Goal: Task Accomplishment & Management: Use online tool/utility

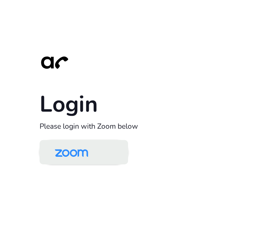
click at [92, 155] on img at bounding box center [71, 152] width 48 height 23
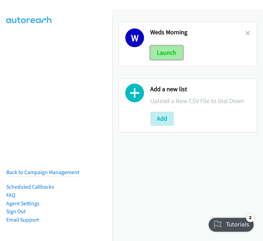
click at [177, 51] on button "Launch" at bounding box center [166, 53] width 33 height 14
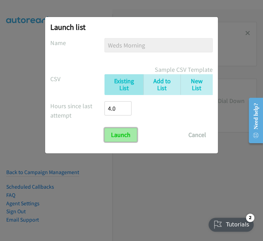
click at [126, 139] on input "Launch" at bounding box center [120, 135] width 33 height 14
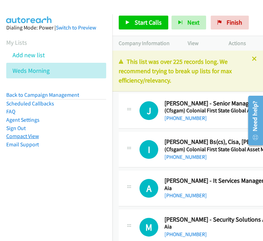
click at [26, 135] on link "Compact View" at bounding box center [22, 136] width 33 height 7
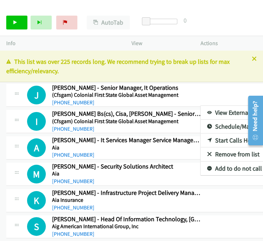
click at [208, 109] on link "View External Url" at bounding box center [246, 113] width 92 height 14
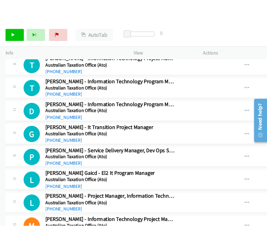
scroll to position [1010, 0]
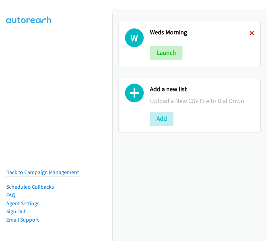
click at [249, 33] on icon at bounding box center [251, 33] width 5 height 5
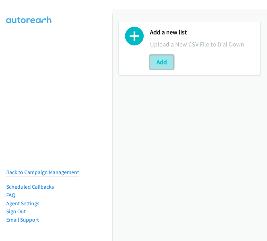
click at [164, 61] on button "Add" at bounding box center [162, 62] width 24 height 14
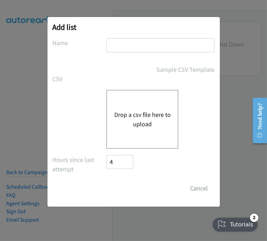
click at [149, 45] on input "text" at bounding box center [160, 45] width 108 height 14
drag, startPoint x: 171, startPoint y: 44, endPoint x: 142, endPoint y: 47, distance: 29.6
click at [142, 47] on input "Thurs 1st list Fortinet" at bounding box center [160, 45] width 108 height 14
type input "Thurs 1st list"
click at [126, 69] on div "Sample CSV Template" at bounding box center [161, 69] width 108 height 9
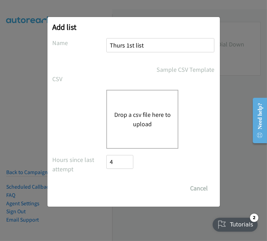
click at [129, 115] on button "Drop a csv file here to upload" at bounding box center [142, 119] width 57 height 19
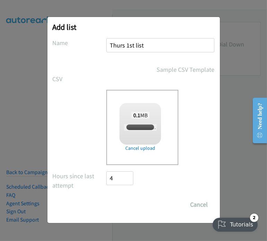
checkbox input "true"
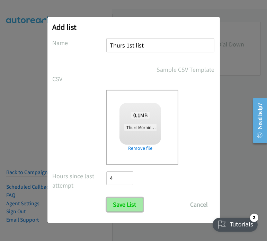
click at [127, 204] on input "Save List" at bounding box center [125, 205] width 36 height 14
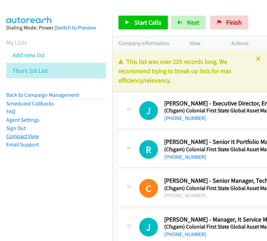
click at [34, 137] on link "Compact View" at bounding box center [22, 136] width 33 height 7
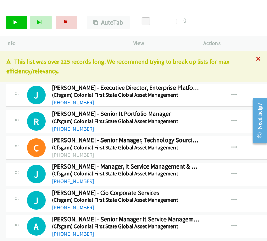
click at [256, 60] on icon at bounding box center [258, 59] width 5 height 5
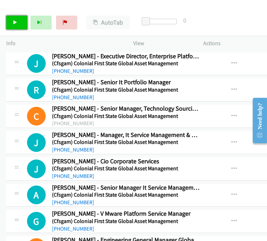
click at [14, 20] on icon at bounding box center [15, 22] width 5 height 5
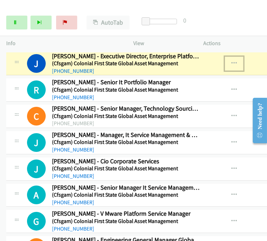
click at [231, 62] on icon "button" at bounding box center [234, 64] width 6 height 6
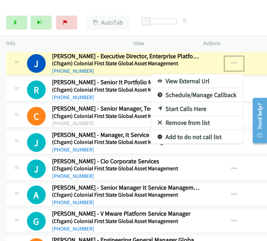
click at [194, 79] on link "View External Url" at bounding box center [197, 81] width 92 height 14
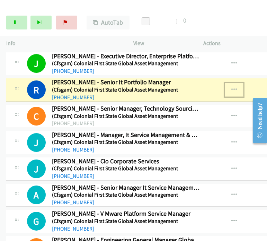
click at [231, 90] on icon "button" at bounding box center [234, 90] width 6 height 6
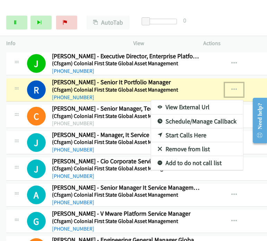
click at [182, 105] on link "View External Url" at bounding box center [197, 107] width 92 height 14
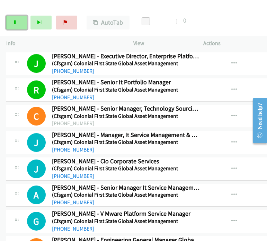
click at [20, 21] on link "Pause" at bounding box center [16, 23] width 21 height 14
click at [192, 218] on h5 "(Cfsgam) Colonial First State Global Asset Management" at bounding box center [126, 221] width 148 height 7
click at [18, 21] on link "Start Calls" at bounding box center [16, 23] width 21 height 14
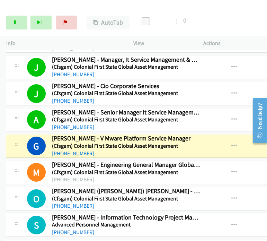
scroll to position [83, 0]
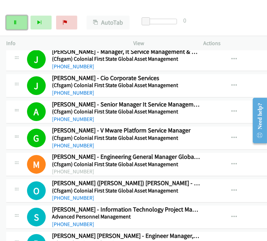
click at [18, 19] on link "Pause" at bounding box center [16, 23] width 21 height 14
click at [231, 137] on icon "button" at bounding box center [234, 138] width 6 height 6
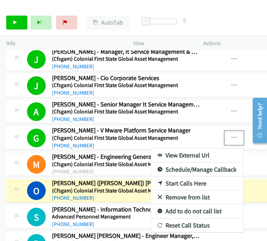
click at [181, 155] on link "View External Url" at bounding box center [197, 155] width 92 height 14
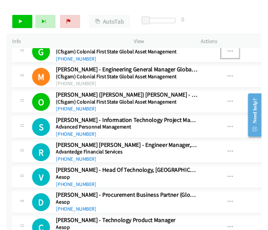
scroll to position [167, 0]
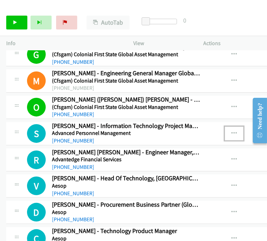
click at [231, 126] on button "button" at bounding box center [234, 133] width 19 height 14
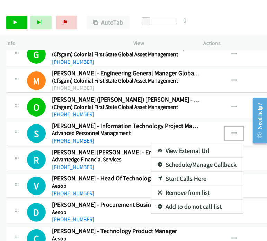
click at [183, 152] on link "View External Url" at bounding box center [197, 151] width 92 height 14
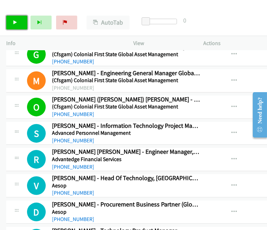
click at [17, 25] on link "Start Calls" at bounding box center [16, 23] width 21 height 14
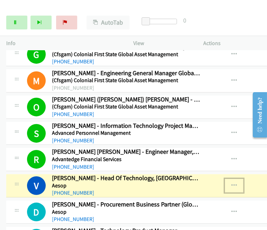
click at [231, 184] on icon "button" at bounding box center [234, 186] width 6 height 6
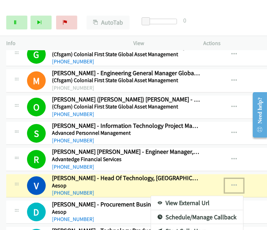
click at [185, 201] on link "View External Url" at bounding box center [197, 203] width 92 height 14
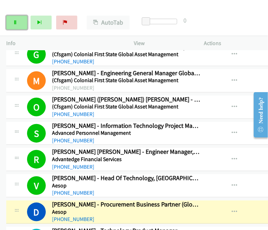
click at [17, 16] on link "Pause" at bounding box center [16, 23] width 21 height 14
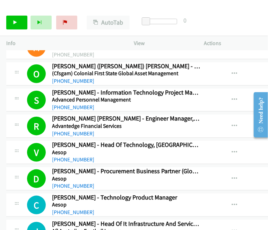
scroll to position [205, 0]
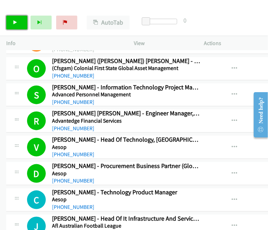
click at [19, 24] on link "Start Calls" at bounding box center [16, 23] width 21 height 14
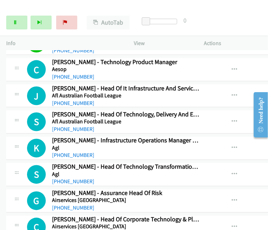
scroll to position [337, 0]
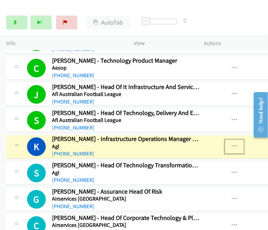
click at [231, 144] on icon "button" at bounding box center [234, 147] width 6 height 6
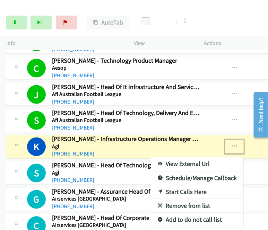
click at [196, 158] on link "View External Url" at bounding box center [197, 164] width 92 height 14
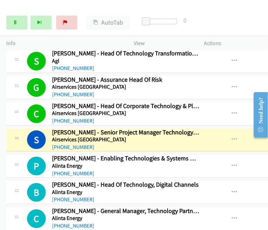
scroll to position [449, 0]
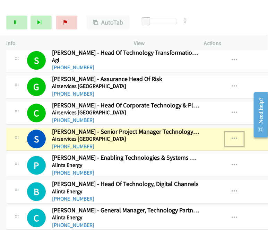
click at [231, 137] on icon "button" at bounding box center [234, 140] width 6 height 6
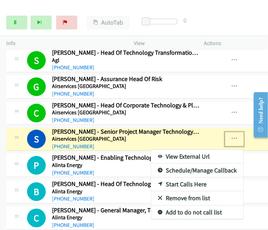
click at [198, 151] on link "View External Url" at bounding box center [197, 157] width 92 height 14
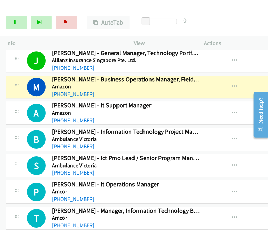
scroll to position [637, 0]
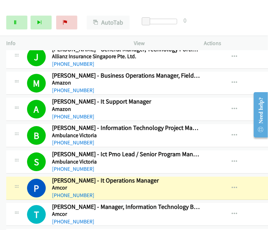
click at [214, 222] on div "T Callback Scheduled Tim Ismailovski - Manager, Information Technology Business…" at bounding box center [193, 214] width 375 height 23
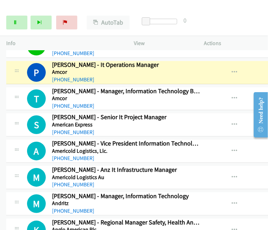
scroll to position [753, 0]
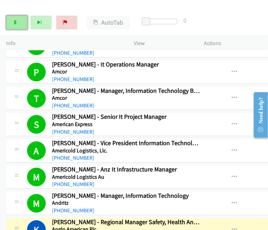
click at [23, 28] on link "Pause" at bounding box center [16, 23] width 21 height 14
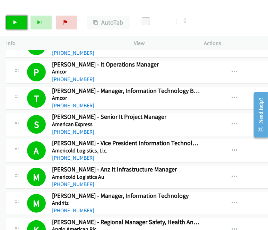
click at [16, 22] on icon at bounding box center [15, 22] width 5 height 5
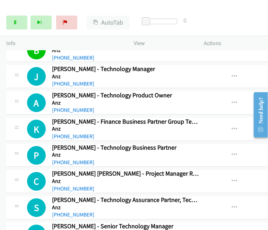
scroll to position [1089, 0]
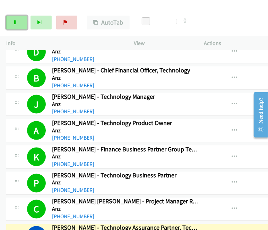
click at [15, 17] on link "Pause" at bounding box center [16, 23] width 21 height 14
click at [225, 18] on div "Start Calls Pause Next Finish Paused AutoTab AutoTab 0" at bounding box center [134, 22] width 268 height 27
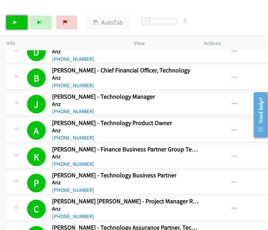
click at [14, 26] on link "Start Calls" at bounding box center [16, 23] width 21 height 14
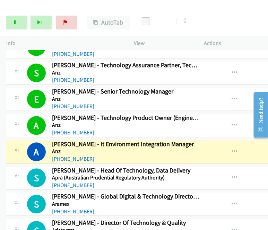
scroll to position [1253, 0]
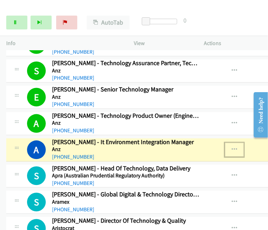
click at [231, 147] on icon "button" at bounding box center [234, 150] width 6 height 6
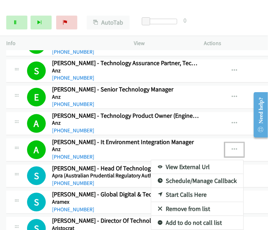
click at [17, 21] on div at bounding box center [134, 115] width 268 height 230
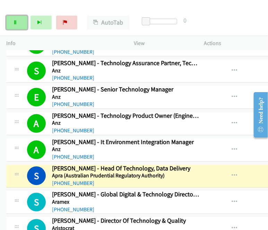
click at [18, 23] on link "Pause" at bounding box center [16, 23] width 21 height 14
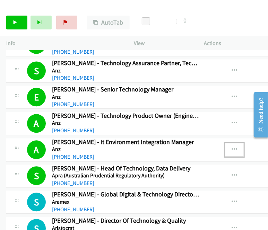
click at [231, 147] on icon "button" at bounding box center [234, 150] width 6 height 6
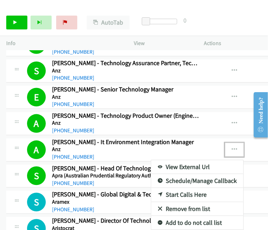
click at [178, 160] on link "View External Url" at bounding box center [197, 167] width 92 height 14
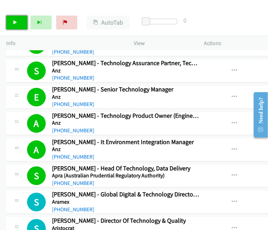
click at [20, 21] on link "Start Calls" at bounding box center [16, 23] width 21 height 14
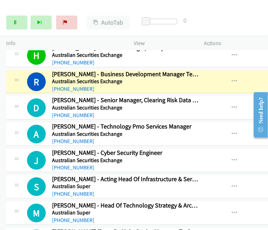
scroll to position [1611, 0]
click at [230, 75] on button "button" at bounding box center [234, 82] width 19 height 14
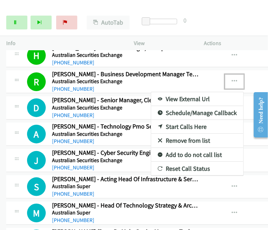
click at [225, 71] on div at bounding box center [134, 115] width 268 height 230
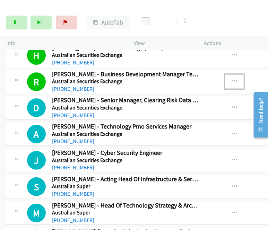
click at [231, 79] on icon "button" at bounding box center [234, 82] width 6 height 6
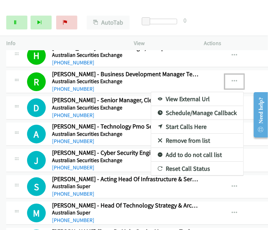
click at [185, 92] on link "View External Url" at bounding box center [197, 99] width 92 height 14
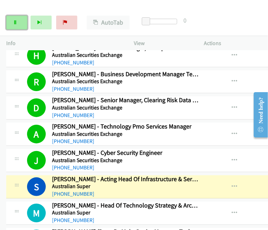
click at [17, 24] on link "Pause" at bounding box center [16, 23] width 21 height 14
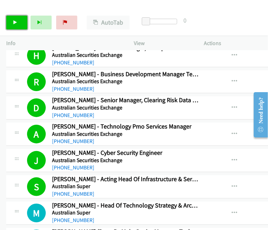
click at [21, 17] on link "Start Calls" at bounding box center [16, 23] width 21 height 14
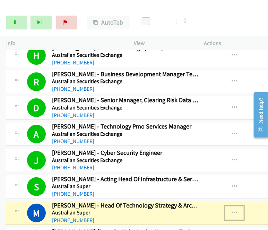
click at [231, 210] on icon "button" at bounding box center [234, 213] width 6 height 6
click at [209, 224] on link "View External Url" at bounding box center [197, 231] width 92 height 14
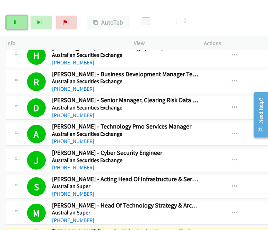
click at [16, 16] on link "Pause" at bounding box center [16, 23] width 21 height 14
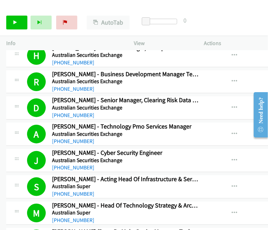
click at [200, 16] on div "Start Calls Pause Next Finish Call Completed AutoTab AutoTab 0" at bounding box center [134, 22] width 268 height 27
click at [17, 23] on icon at bounding box center [15, 22] width 5 height 5
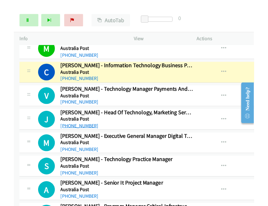
scroll to position [1956, 0]
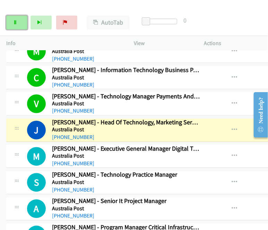
click at [14, 25] on link "Pause" at bounding box center [16, 23] width 21 height 14
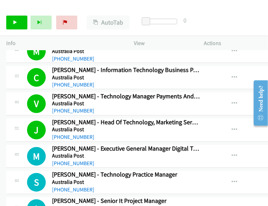
click at [243, 14] on div "Start Calls Pause Next Finish Call Completed AutoTab AutoTab 0" at bounding box center [134, 22] width 268 height 27
click at [247, 16] on div "Start Calls Pause Next Finish Call Completed AutoTab AutoTab 0" at bounding box center [134, 22] width 268 height 27
click at [10, 17] on link "Start Calls" at bounding box center [16, 23] width 21 height 14
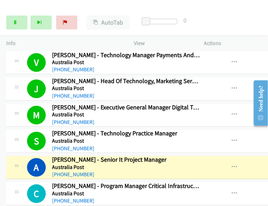
scroll to position [2019, 0]
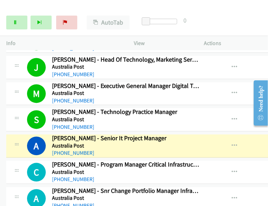
click at [225, 25] on div "Start Calls Pause Next Finish Dialing Alan Tetaz - Senior It Project Manager Au…" at bounding box center [134, 22] width 268 height 27
click at [18, 20] on link "Pause" at bounding box center [16, 23] width 21 height 14
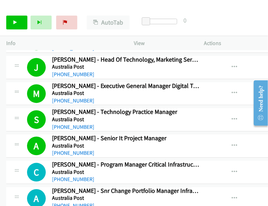
click at [243, 21] on div "Start Calls Pause Next Finish Call Completed AutoTab AutoTab 0" at bounding box center [134, 22] width 268 height 27
click at [9, 22] on link "Start Calls" at bounding box center [16, 23] width 21 height 14
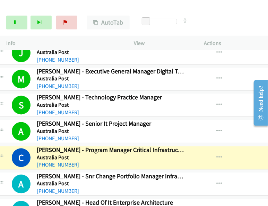
scroll to position [2033, 8]
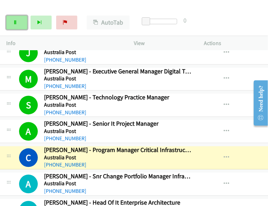
click at [10, 25] on link "Pause" at bounding box center [16, 23] width 21 height 14
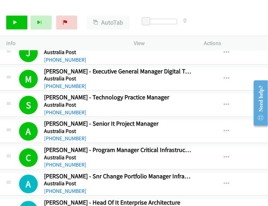
drag, startPoint x: 239, startPoint y: 23, endPoint x: 78, endPoint y: 20, distance: 161.2
click at [238, 23] on div "Start Calls Pause Next Finish Call Completed AutoTab AutoTab 0" at bounding box center [134, 22] width 268 height 27
click at [14, 25] on link "Start Calls" at bounding box center [16, 23] width 21 height 14
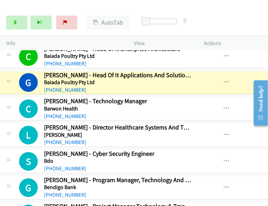
scroll to position [2149, 8]
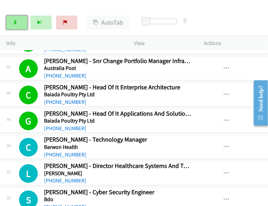
click at [16, 24] on icon at bounding box center [15, 22] width 5 height 5
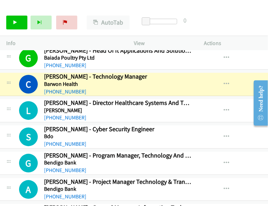
scroll to position [2265, 8]
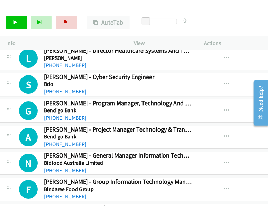
drag, startPoint x: 225, startPoint y: 21, endPoint x: 207, endPoint y: 22, distance: 18.4
click at [225, 21] on div "Start Calls Pause Next Finish Call Completed AutoTab AutoTab 0" at bounding box center [134, 22] width 268 height 27
click at [21, 23] on link "Start Calls" at bounding box center [16, 23] width 21 height 14
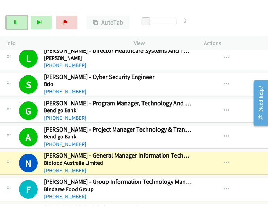
click at [16, 29] on link "Pause" at bounding box center [16, 23] width 21 height 14
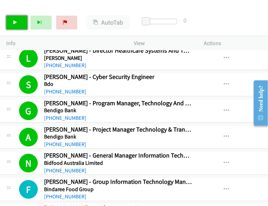
click at [24, 28] on link "Start Calls" at bounding box center [16, 23] width 21 height 14
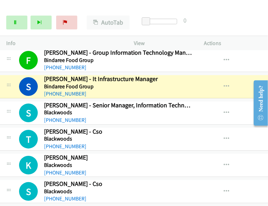
scroll to position [2394, 8]
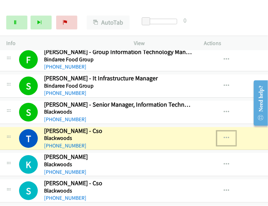
click at [224, 135] on icon "button" at bounding box center [227, 138] width 6 height 6
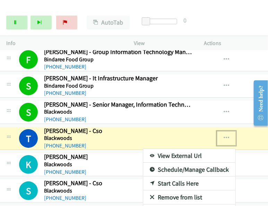
click at [188, 149] on link "View External Url" at bounding box center [189, 156] width 92 height 14
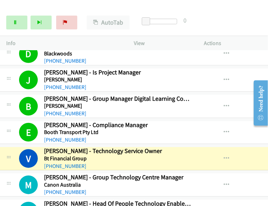
scroll to position [2559, 8]
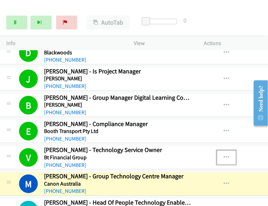
click at [224, 155] on icon "button" at bounding box center [227, 158] width 6 height 6
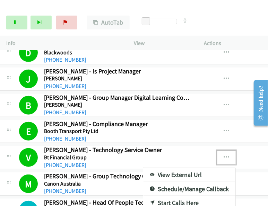
click at [182, 168] on link "View External Url" at bounding box center [189, 175] width 92 height 14
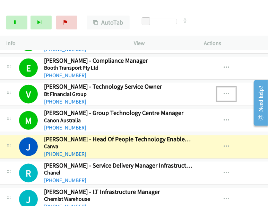
scroll to position [2649, 8]
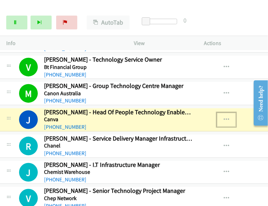
click at [224, 117] on icon "button" at bounding box center [227, 120] width 6 height 6
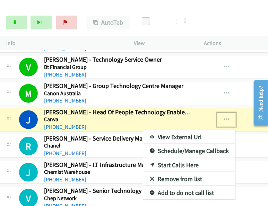
click at [194, 130] on link "View External Url" at bounding box center [189, 137] width 92 height 14
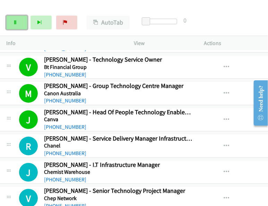
click at [23, 25] on link "Pause" at bounding box center [16, 23] width 21 height 14
click at [235, 32] on div "Start Calls Pause Next Finish Call Completed AutoTab AutoTab 0" at bounding box center [134, 22] width 268 height 27
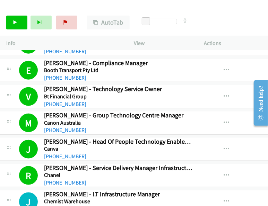
scroll to position [2618, 8]
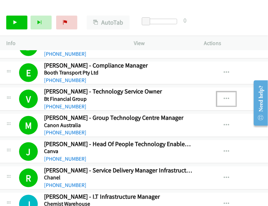
click at [224, 96] on icon "button" at bounding box center [227, 99] width 6 height 6
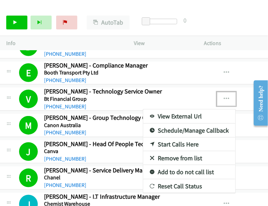
click at [179, 110] on link "View External Url" at bounding box center [189, 117] width 92 height 14
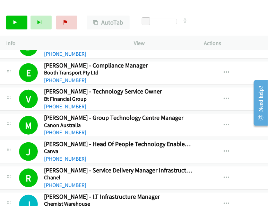
click at [235, 22] on div "Start Calls Pause Next Finish Call Completed AutoTab AutoTab 0" at bounding box center [134, 22] width 268 height 27
click at [18, 24] on link "Start Calls" at bounding box center [16, 23] width 21 height 14
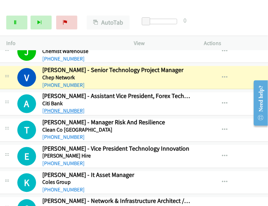
scroll to position [2771, 10]
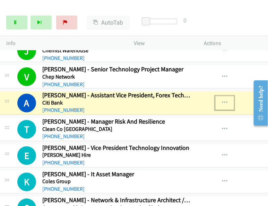
click at [215, 96] on button "button" at bounding box center [224, 103] width 19 height 14
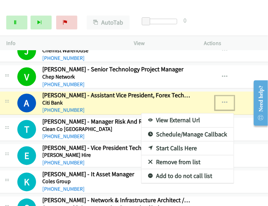
click at [185, 114] on link "View External Url" at bounding box center [187, 121] width 92 height 14
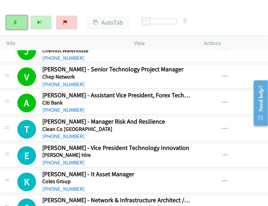
click at [19, 19] on link "Pause" at bounding box center [16, 23] width 21 height 14
click at [132, 178] on h5 "Coles Group" at bounding box center [116, 181] width 148 height 7
click at [21, 21] on link "Start Calls" at bounding box center [16, 23] width 21 height 14
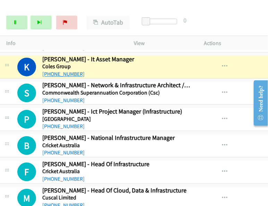
scroll to position [2848, 10]
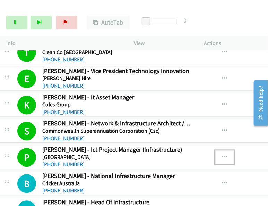
click at [220, 151] on button "button" at bounding box center [224, 158] width 19 height 14
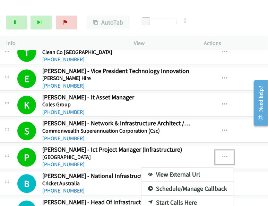
click at [165, 168] on link "View External Url" at bounding box center [187, 175] width 92 height 14
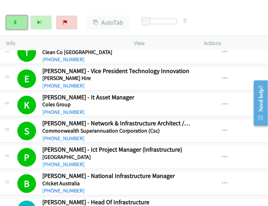
click at [16, 22] on icon at bounding box center [15, 22] width 5 height 5
click at [14, 23] on icon at bounding box center [15, 22] width 5 height 5
click at [238, 199] on div "View External Url View External Url Schedule/Manage Callback Start Calls Here R…" at bounding box center [249, 210] width 106 height 23
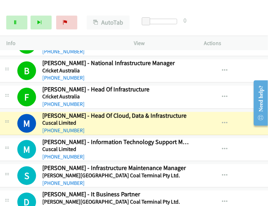
scroll to position [2962, 10]
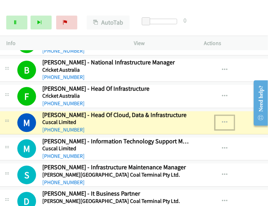
click at [220, 116] on button "button" at bounding box center [224, 123] width 19 height 14
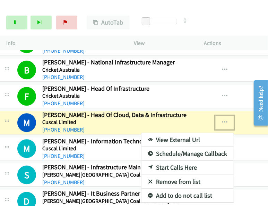
click at [184, 133] on link "View External Url" at bounding box center [187, 140] width 92 height 14
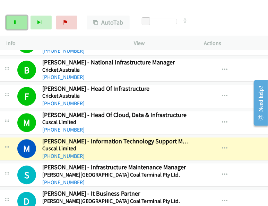
click at [14, 24] on icon at bounding box center [15, 22] width 5 height 5
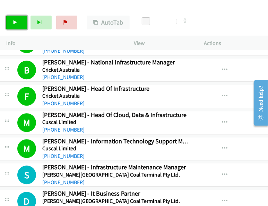
click at [20, 24] on link "Start Calls" at bounding box center [16, 23] width 21 height 14
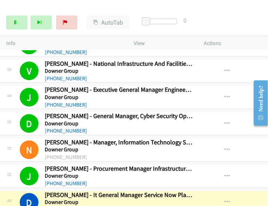
scroll to position [3461, 7]
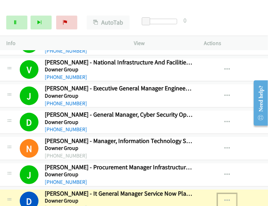
click at [224, 198] on icon "button" at bounding box center [227, 201] width 6 height 6
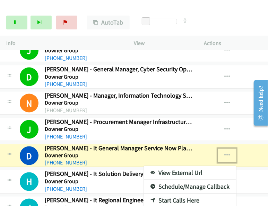
scroll to position [3507, 7]
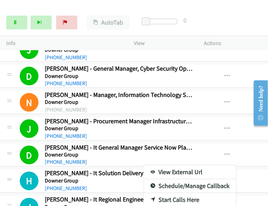
click at [180, 166] on link "View External Url" at bounding box center [190, 173] width 92 height 14
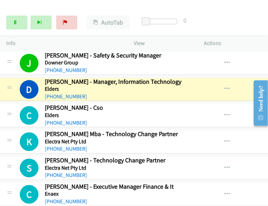
scroll to position [3706, 7]
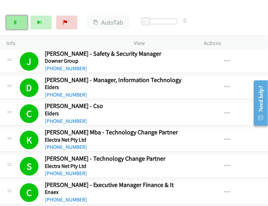
click at [15, 23] on icon at bounding box center [15, 22] width 5 height 5
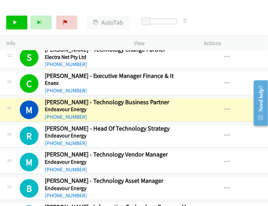
scroll to position [3816, 7]
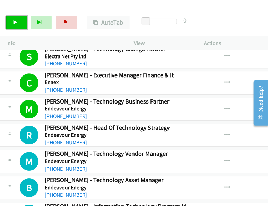
click at [20, 26] on link "Start Calls" at bounding box center [16, 23] width 21 height 14
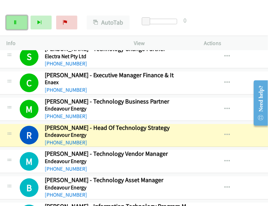
click at [20, 26] on link "Pause" at bounding box center [16, 23] width 21 height 14
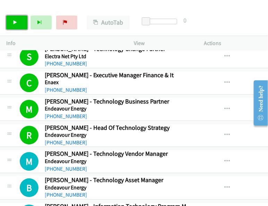
click at [14, 21] on icon at bounding box center [15, 22] width 5 height 5
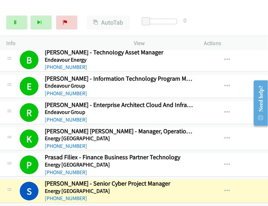
scroll to position [3968, 7]
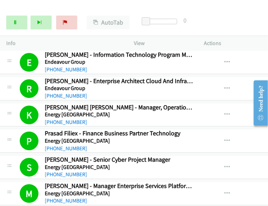
click at [239, 19] on div "Start Calls Pause Next Finish Dialing Raniia Nugroho - Ict Manager AutoTab Auto…" at bounding box center [134, 22] width 268 height 27
drag, startPoint x: 201, startPoint y: 172, endPoint x: 198, endPoint y: 173, distance: 3.5
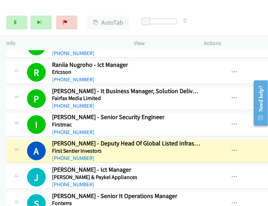
scroll to position [4117, 0]
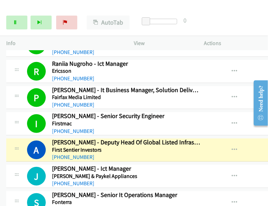
drag, startPoint x: 198, startPoint y: 173, endPoint x: 143, endPoint y: 132, distance: 68.0
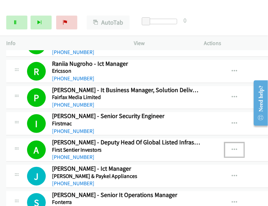
click at [231, 147] on icon "button" at bounding box center [234, 150] width 6 height 6
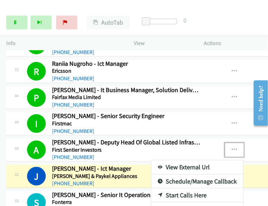
click at [160, 160] on link "View External Url" at bounding box center [197, 167] width 92 height 14
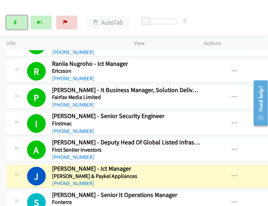
drag, startPoint x: 19, startPoint y: 24, endPoint x: 43, endPoint y: 29, distance: 25.3
click at [19, 24] on link "Pause" at bounding box center [16, 23] width 21 height 14
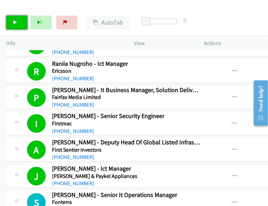
click at [15, 23] on icon at bounding box center [15, 22] width 5 height 5
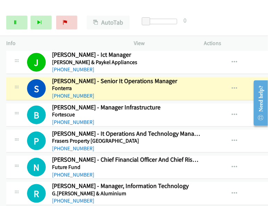
scroll to position [4231, 0]
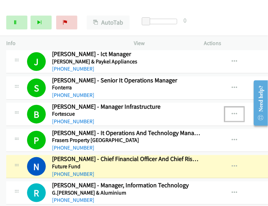
click at [229, 107] on button "button" at bounding box center [234, 114] width 19 height 14
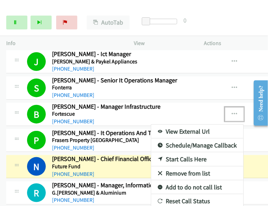
click at [220, 28] on div at bounding box center [134, 103] width 268 height 206
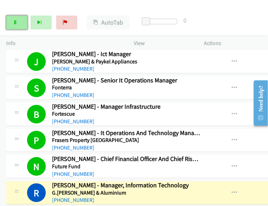
click at [15, 18] on link "Pause" at bounding box center [16, 23] width 21 height 14
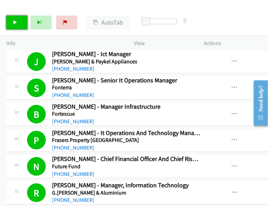
click at [16, 23] on icon at bounding box center [15, 22] width 5 height 5
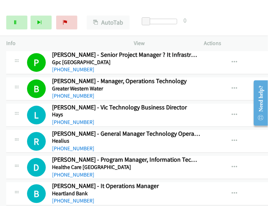
scroll to position [4496, 0]
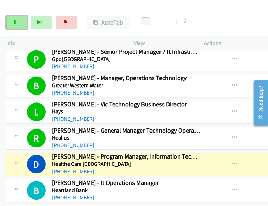
click at [16, 22] on icon at bounding box center [15, 22] width 5 height 5
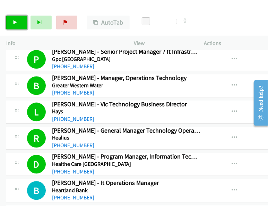
click at [15, 20] on icon at bounding box center [15, 22] width 5 height 5
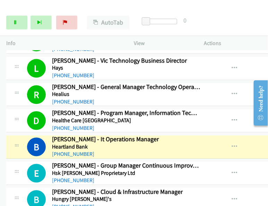
scroll to position [4541, 0]
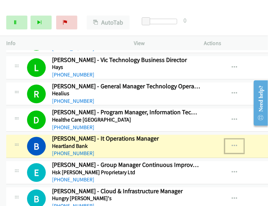
click at [231, 143] on icon "button" at bounding box center [234, 146] width 6 height 6
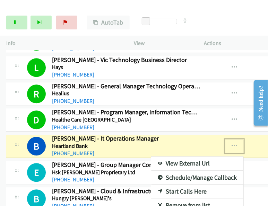
click at [177, 157] on link "View External Url" at bounding box center [197, 164] width 92 height 14
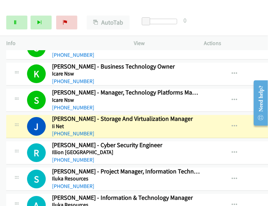
scroll to position [4720, 0]
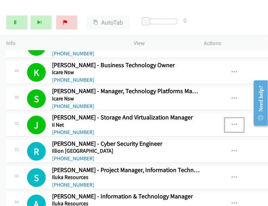
click at [231, 122] on icon "button" at bounding box center [234, 125] width 6 height 6
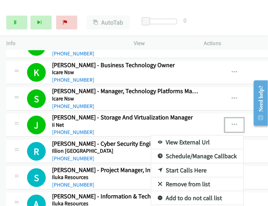
click at [160, 135] on link "View External Url" at bounding box center [197, 142] width 92 height 14
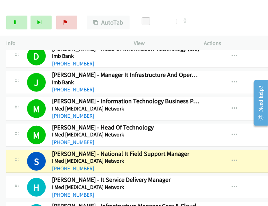
scroll to position [4897, 0]
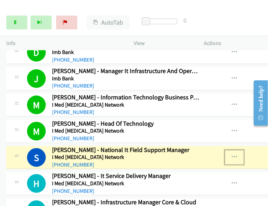
click at [231, 155] on icon "button" at bounding box center [234, 158] width 6 height 6
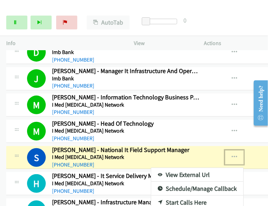
click at [190, 168] on link "View External Url" at bounding box center [197, 175] width 92 height 14
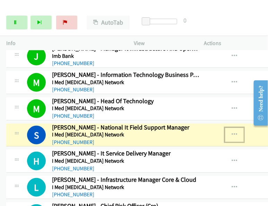
scroll to position [4921, 0]
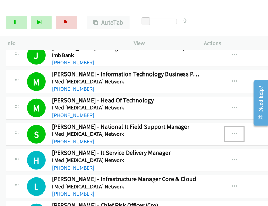
click at [231, 131] on icon "button" at bounding box center [234, 134] width 6 height 6
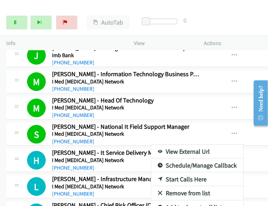
click at [179, 145] on link "View External Url" at bounding box center [197, 152] width 92 height 14
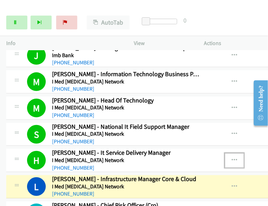
click at [229, 154] on button "button" at bounding box center [234, 161] width 19 height 14
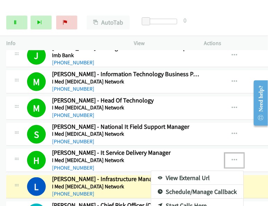
click at [193, 171] on link "View External Url" at bounding box center [197, 178] width 92 height 14
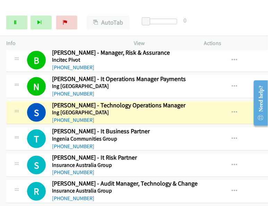
scroll to position [5099, 0]
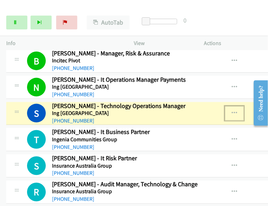
click at [231, 111] on icon "button" at bounding box center [234, 114] width 6 height 6
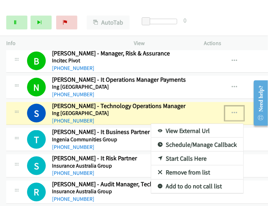
click at [167, 124] on link "View External Url" at bounding box center [197, 131] width 92 height 14
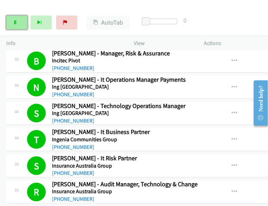
click at [18, 24] on link "Pause" at bounding box center [16, 23] width 21 height 14
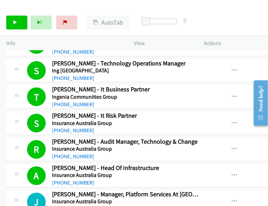
scroll to position [5142, 0]
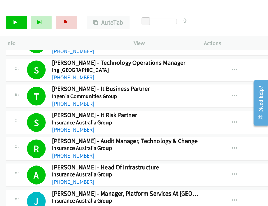
click at [227, 37] on div "Actions" at bounding box center [233, 43] width 70 height 15
click at [20, 19] on link "Start Calls" at bounding box center [16, 23] width 21 height 14
click at [233, 28] on div "Start Calls Pause Next Finish Call Completed AutoTab AutoTab 0" at bounding box center [134, 22] width 268 height 27
click at [17, 23] on icon at bounding box center [15, 22] width 5 height 5
click at [249, 20] on div "Start Calls Pause Next Finish Call Completed AutoTab AutoTab 0" at bounding box center [134, 22] width 268 height 27
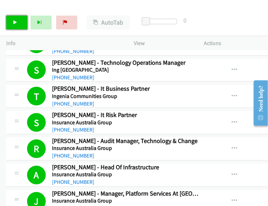
click at [13, 23] on icon at bounding box center [15, 22] width 5 height 5
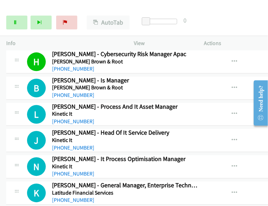
scroll to position [5361, 0]
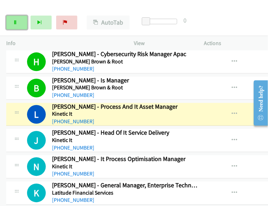
click at [18, 20] on link "Pause" at bounding box center [16, 23] width 21 height 14
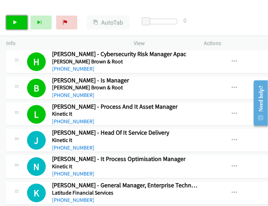
click at [12, 27] on link "Start Calls" at bounding box center [16, 23] width 21 height 14
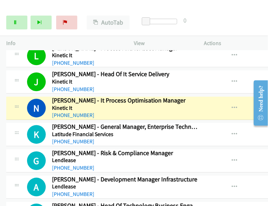
scroll to position [5429, 0]
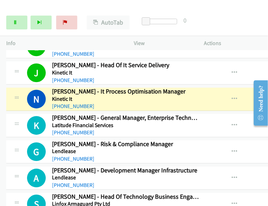
click at [204, 10] on div "Start Calls Pause Next Finish Dialing Natalie B. - It Process Optimisation Mana…" at bounding box center [134, 22] width 268 height 27
click at [18, 21] on link "Pause" at bounding box center [16, 23] width 21 height 14
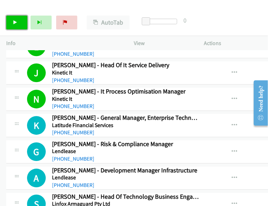
click at [18, 20] on link "Start Calls" at bounding box center [16, 23] width 21 height 14
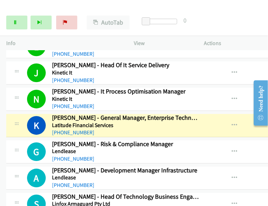
click at [56, 122] on h5 "Latitude Financial Services" at bounding box center [126, 125] width 148 height 7
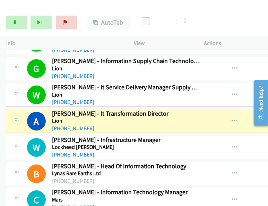
scroll to position [5598, 0]
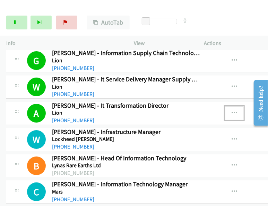
click at [231, 111] on icon "button" at bounding box center [234, 114] width 6 height 6
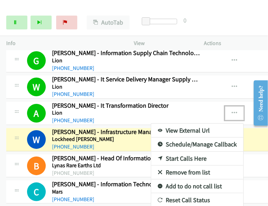
click at [177, 124] on link "View External Url" at bounding box center [197, 131] width 92 height 14
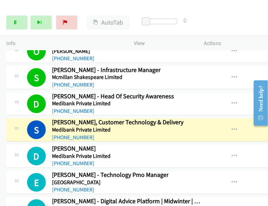
scroll to position [5800, 0]
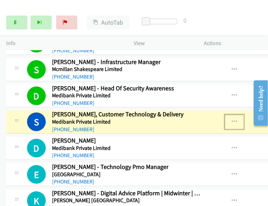
click at [231, 119] on icon "button" at bounding box center [234, 122] width 6 height 6
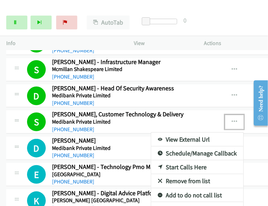
click at [18, 25] on div at bounding box center [134, 103] width 268 height 206
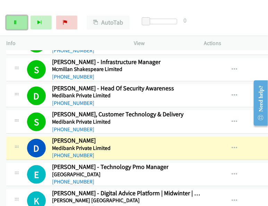
click at [16, 21] on icon at bounding box center [15, 22] width 5 height 5
